Goal: Information Seeking & Learning: Find specific fact

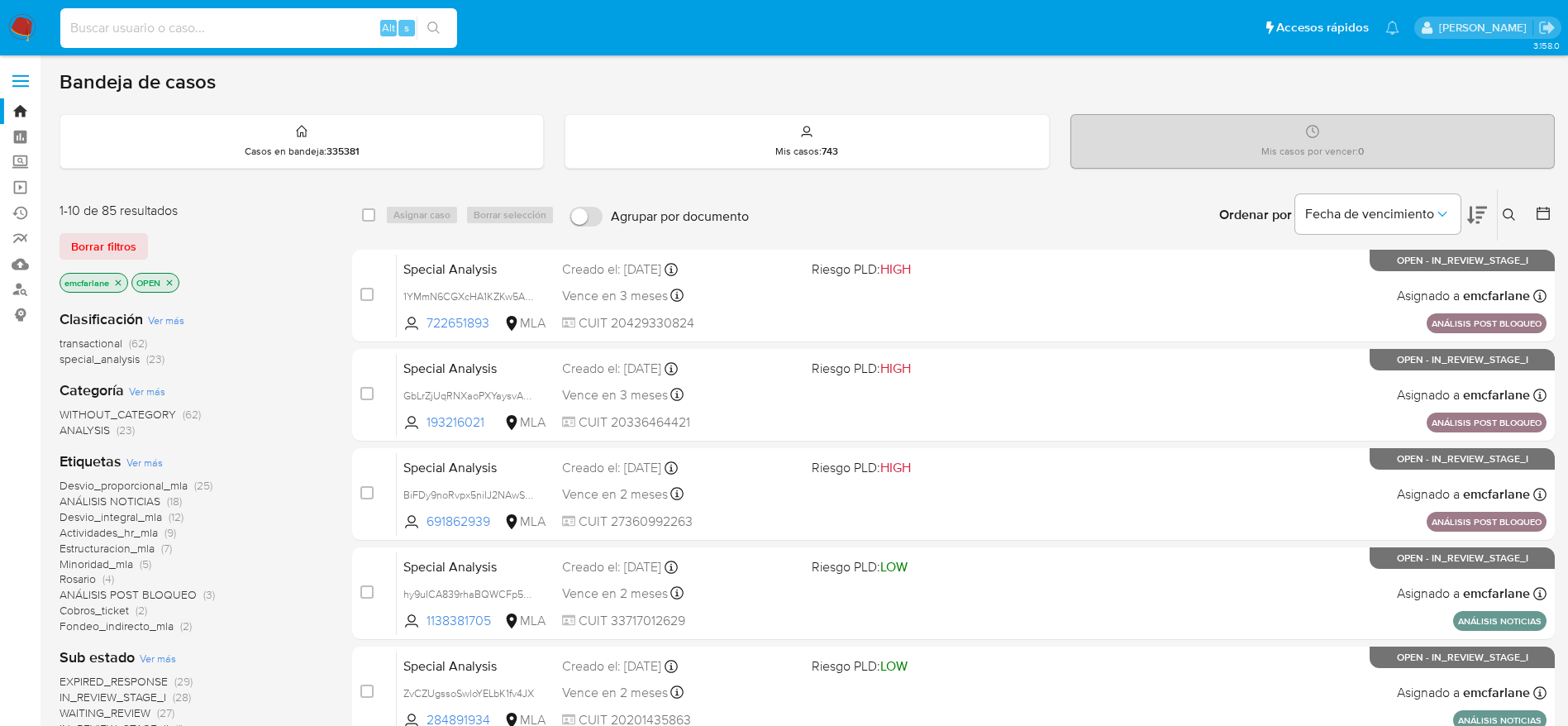
click at [282, 25] on input at bounding box center [258, 28] width 397 height 22
type input "LIlo5IaMerOmE6oHWDdtbQLD"
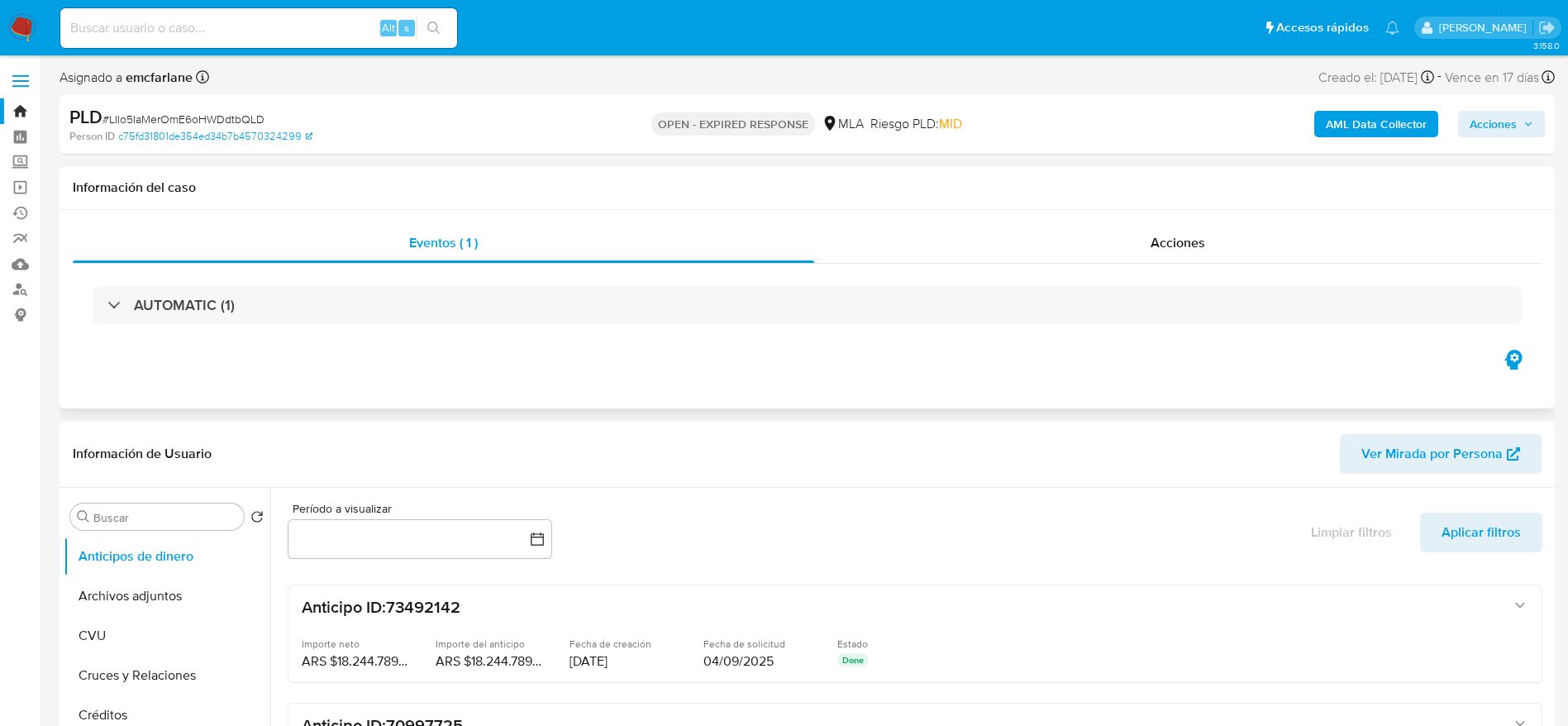
select select "10"
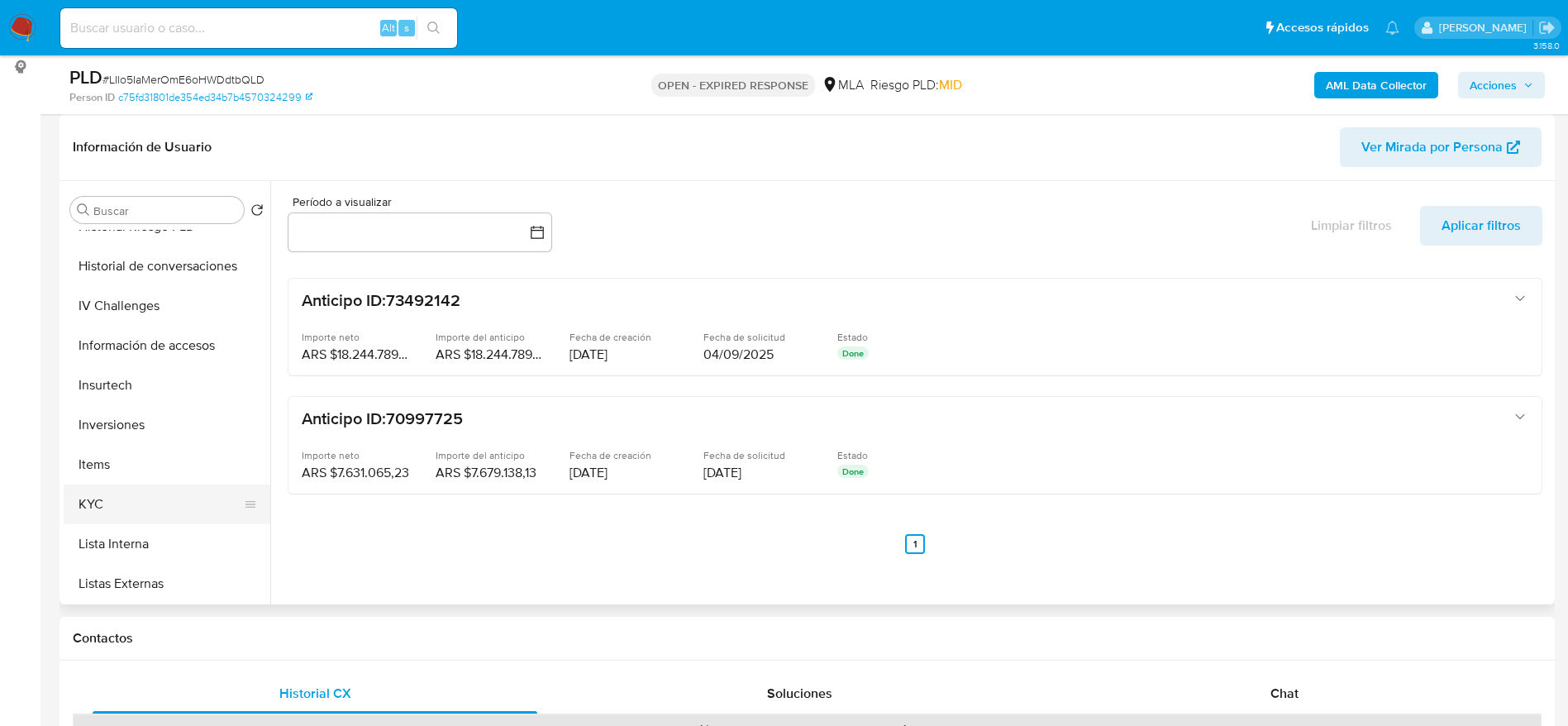
scroll to position [620, 0]
click at [109, 462] on button "KYC" at bounding box center [160, 462] width 193 height 40
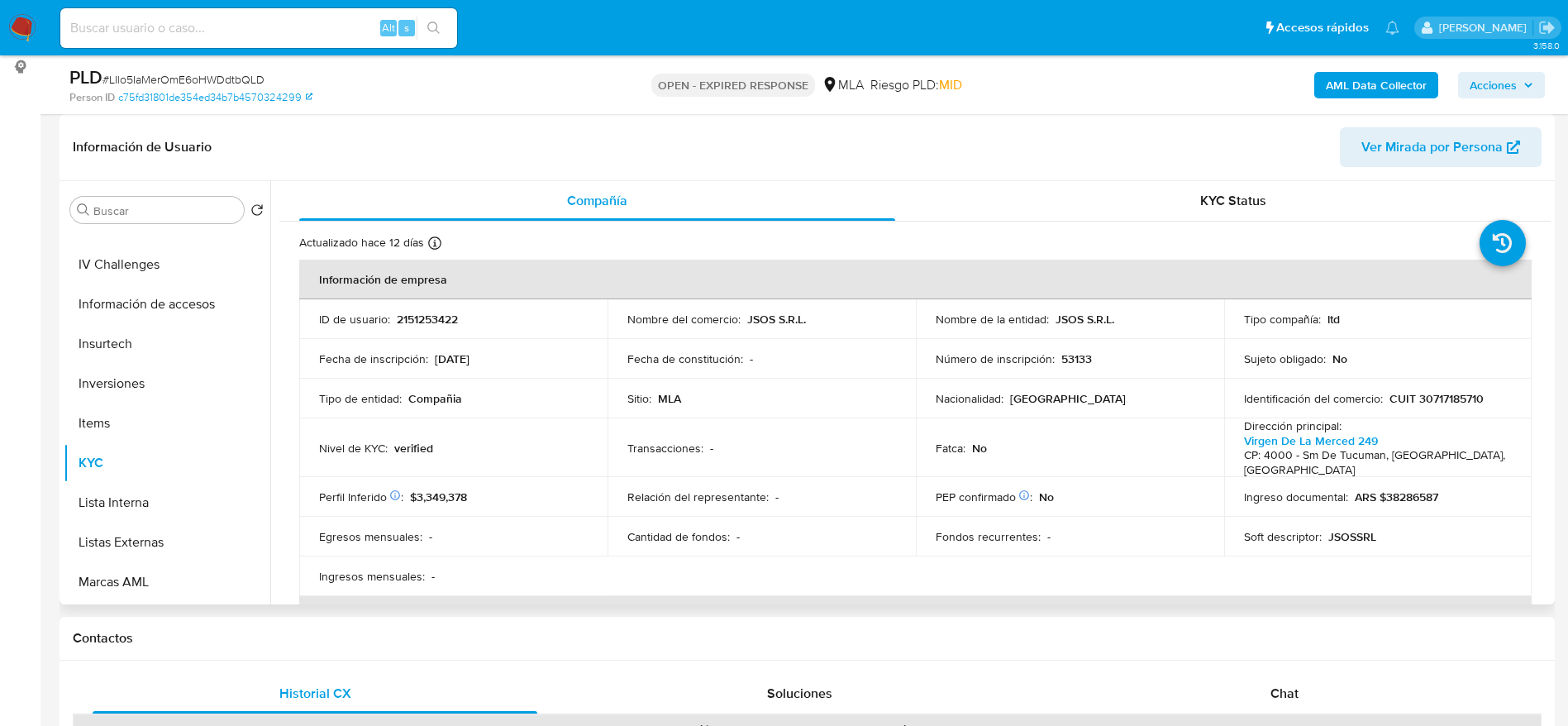
scroll to position [124, 0]
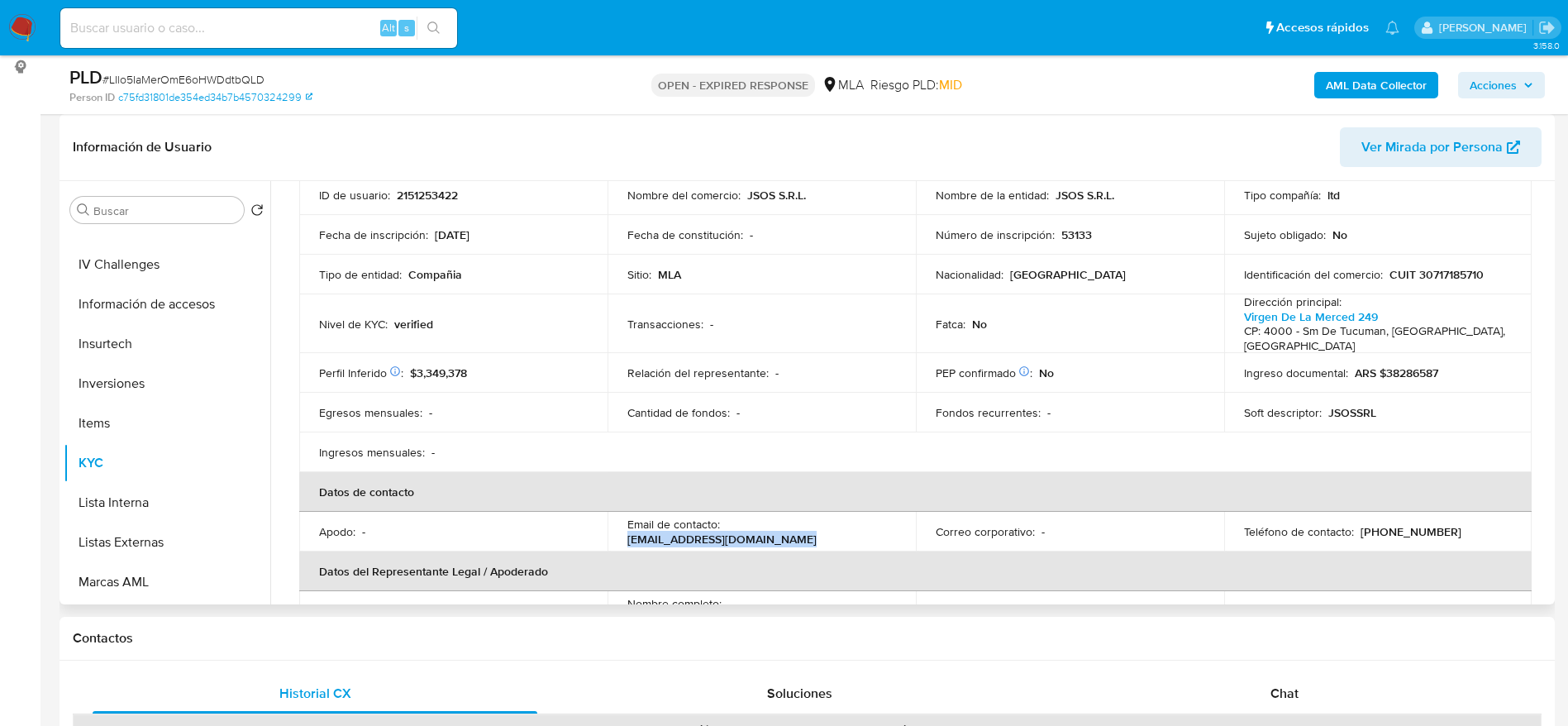
drag, startPoint x: 900, startPoint y: 518, endPoint x: 723, endPoint y: 519, distance: 177.0
click at [723, 519] on td "Email de contacto : [EMAIL_ADDRESS][DOMAIN_NAME]" at bounding box center [761, 532] width 309 height 40
copy p "[EMAIL_ADDRESS][DOMAIN_NAME]"
click at [1399, 524] on p "[PHONE_NUMBER]" at bounding box center [1411, 531] width 101 height 15
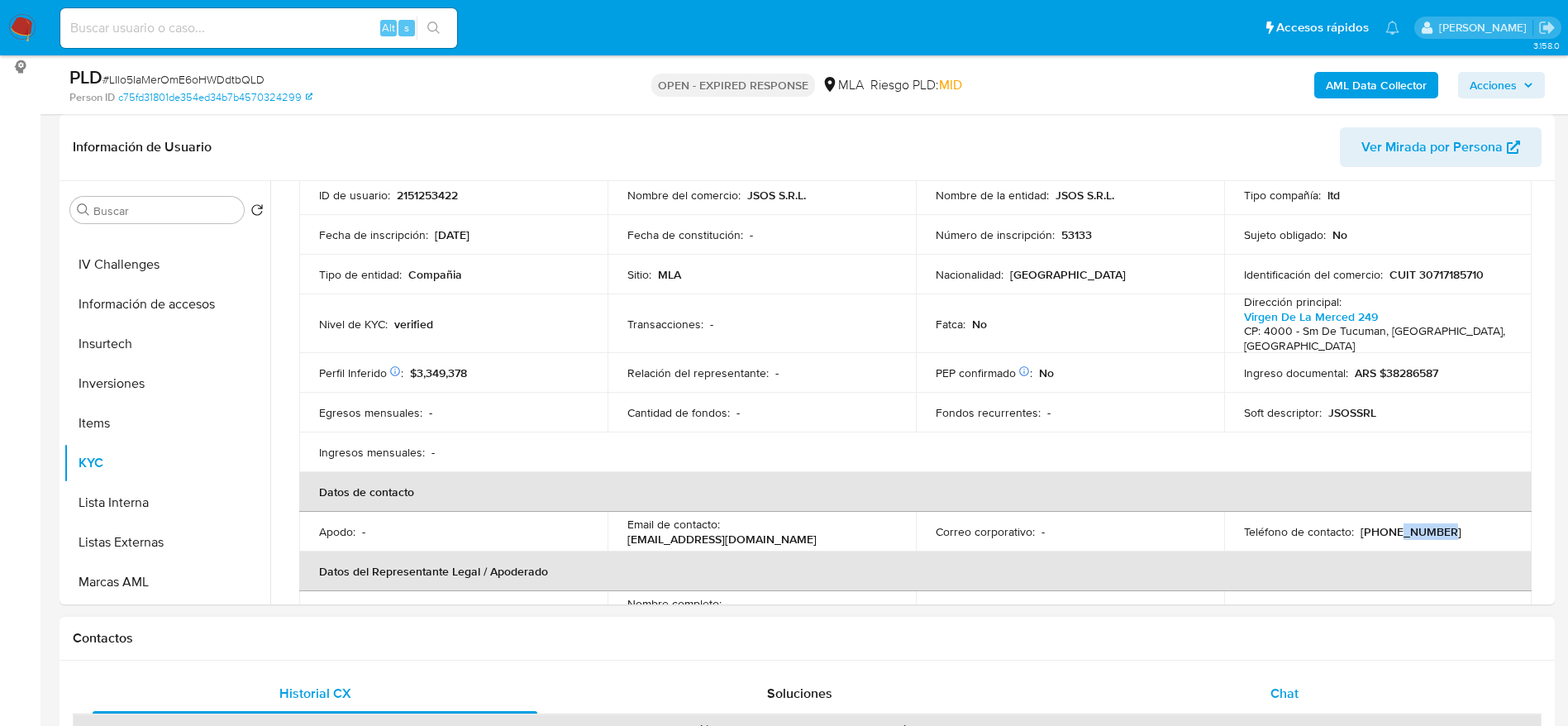
copy p "6105718"
click at [1365, 524] on p "[PHONE_NUMBER]" at bounding box center [1411, 531] width 101 height 15
copy p "381"
click at [20, 22] on img at bounding box center [22, 28] width 28 height 28
